Goal: Check status: Check status

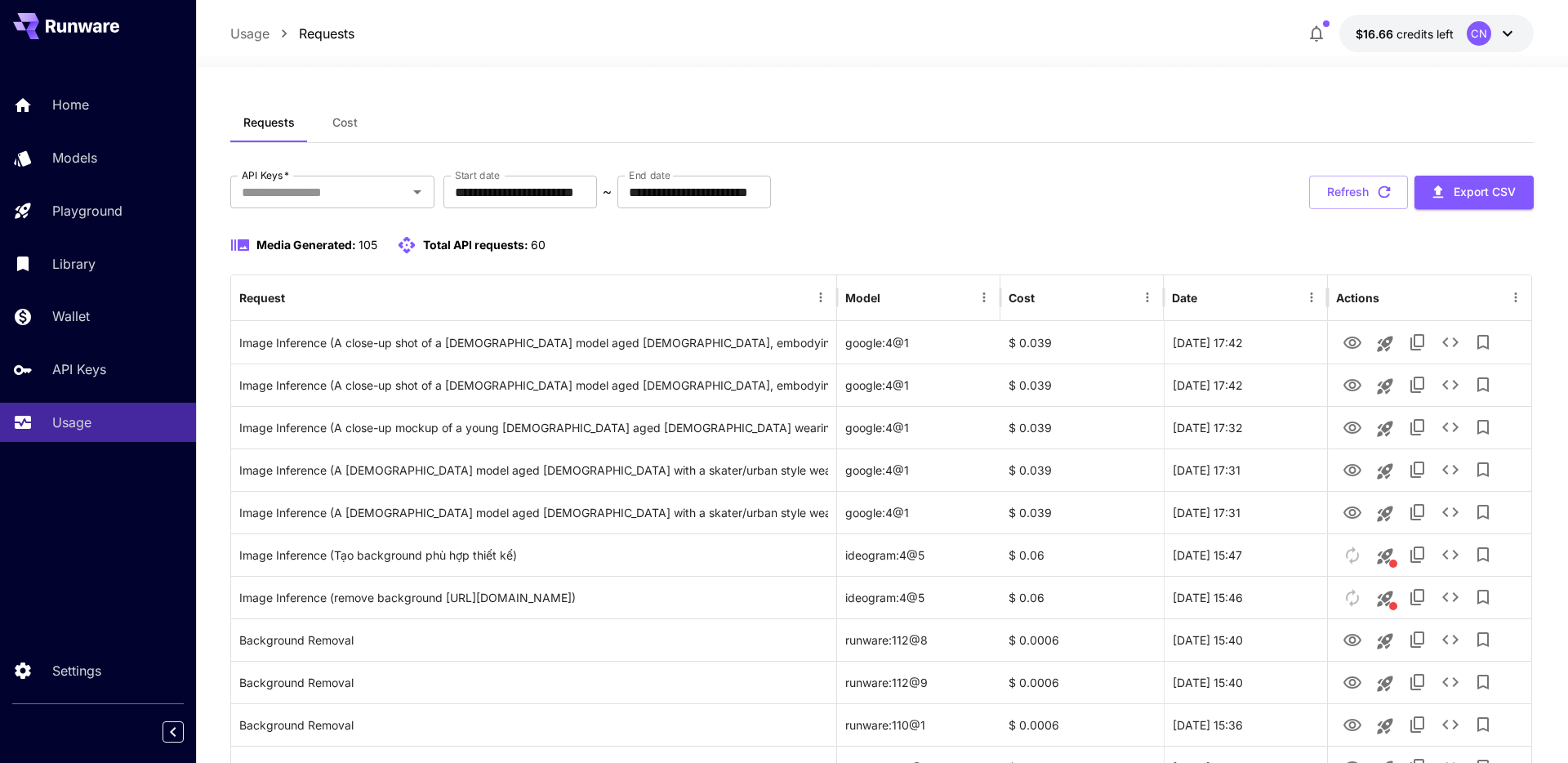
click at [888, 137] on div "Requests Cost" at bounding box center [882, 123] width 1303 height 40
click at [922, 198] on div "**********" at bounding box center [882, 192] width 1303 height 33
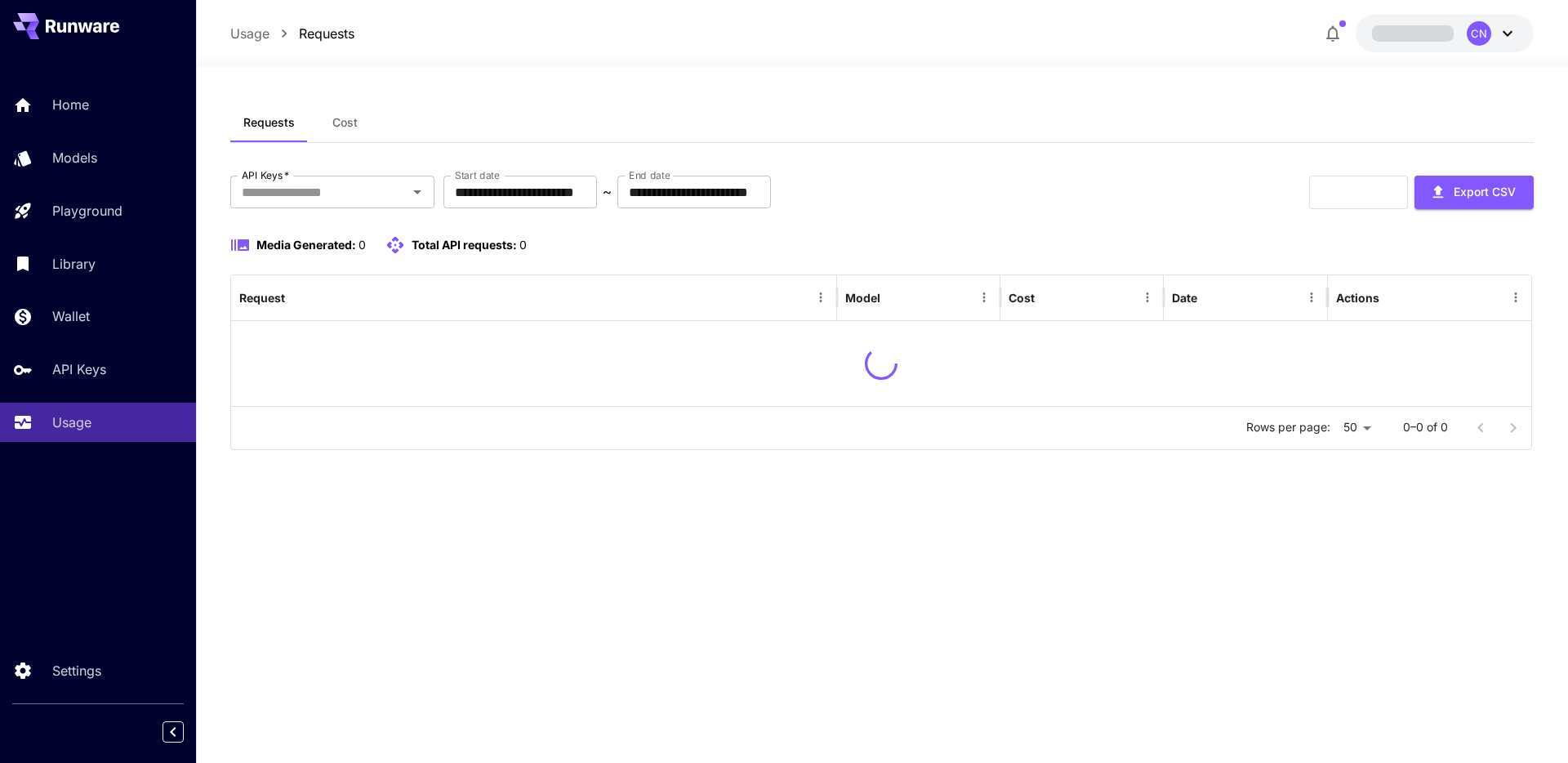
click at [947, 235] on div "Media Generated: 0 Total API requests: 0" at bounding box center [882, 245] width 1303 height 19
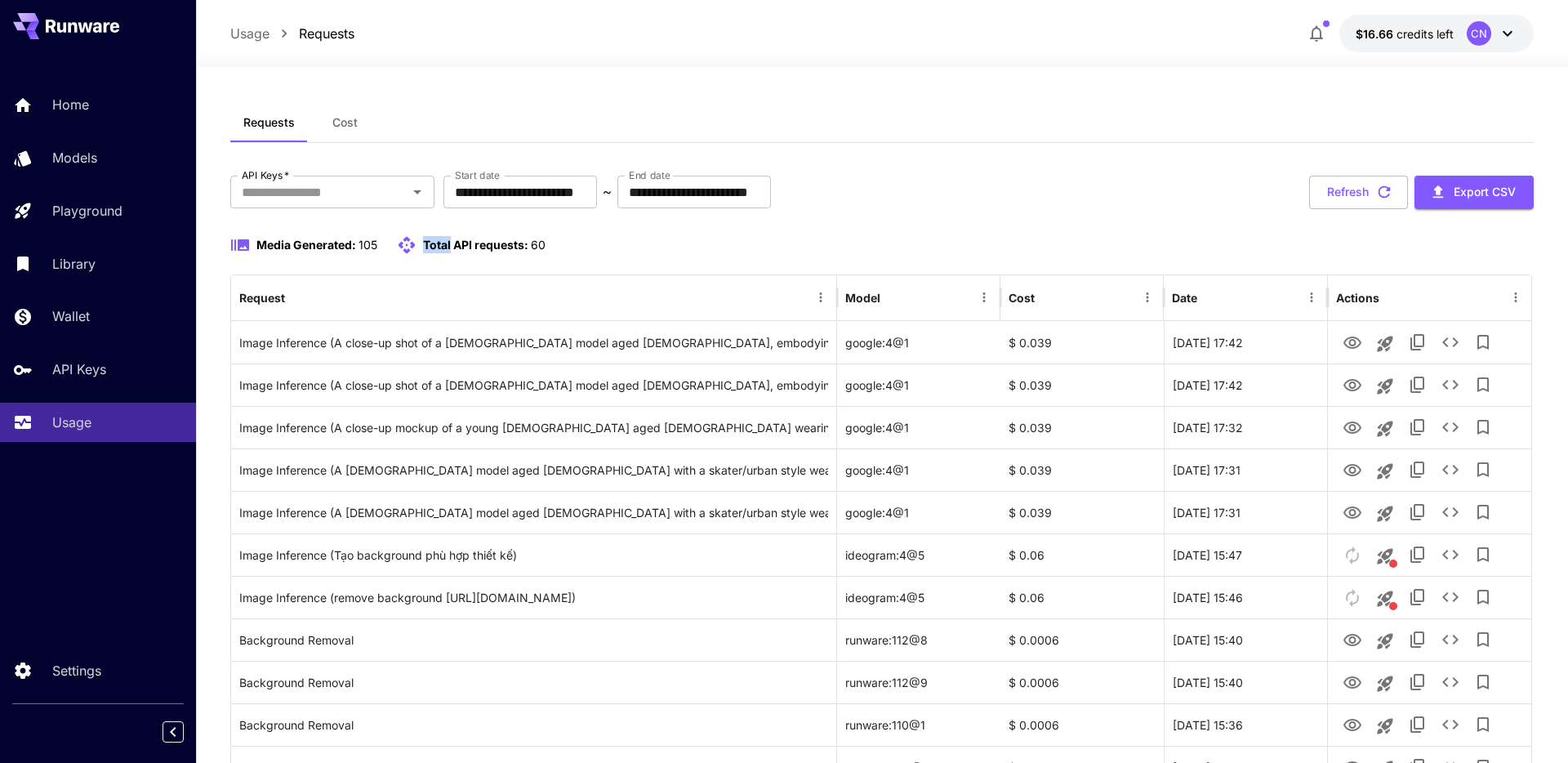
click at [606, 141] on div "Requests Cost" at bounding box center [882, 123] width 1303 height 40
